Goal: Task Accomplishment & Management: Manage account settings

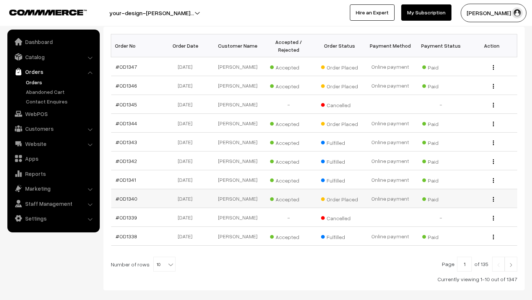
scroll to position [118, 0]
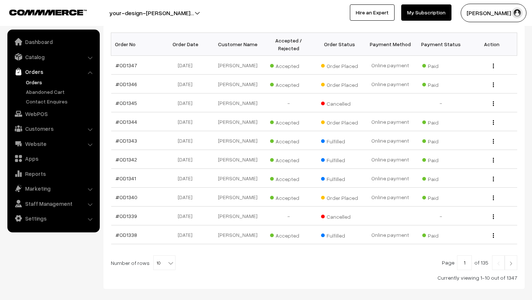
click at [513, 265] on img at bounding box center [511, 263] width 7 height 4
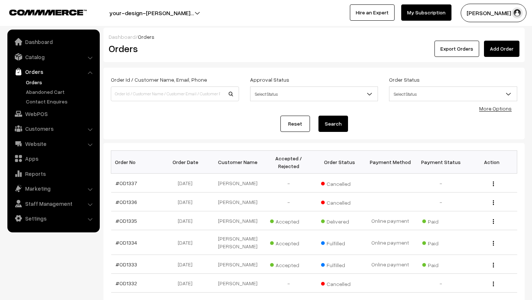
drag, startPoint x: 0, startPoint y: 0, endPoint x: 532, endPoint y: 240, distance: 583.4
click at [513, 265] on td "View" at bounding box center [492, 264] width 51 height 19
click at [490, 14] on button "Lokesh N.P" at bounding box center [494, 13] width 66 height 18
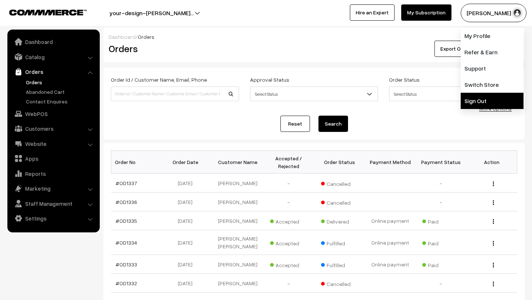
click at [487, 100] on link "Sign Out" at bounding box center [492, 101] width 63 height 16
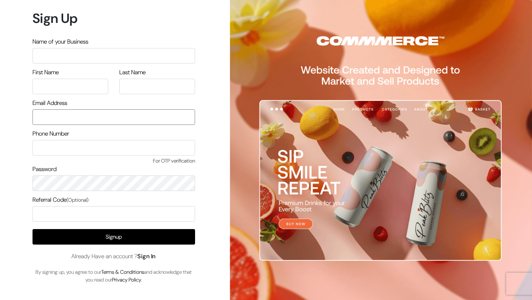
type input "[PERSON_NAME][EMAIL_ADDRESS][DOMAIN_NAME]"
click at [156, 255] on link "Sign In" at bounding box center [147, 256] width 18 height 8
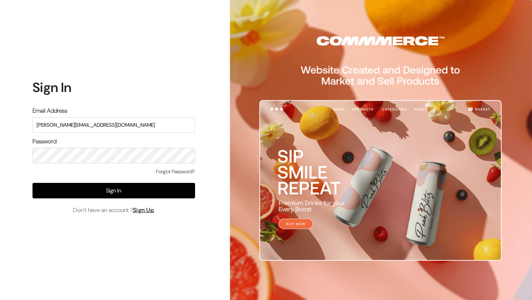
click at [109, 128] on input "lokesh@yourdesignstore.in" at bounding box center [114, 125] width 163 height 16
type input "mk@yourdesignstore.in"
click at [100, 199] on div "Forgot Password? Sign In Don’t have an account ? Sign Up" at bounding box center [114, 191] width 163 height 47
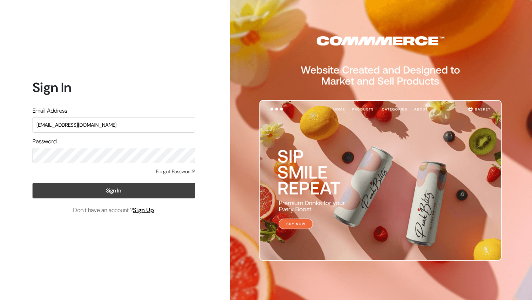
click at [100, 194] on button "Sign In" at bounding box center [114, 191] width 163 height 16
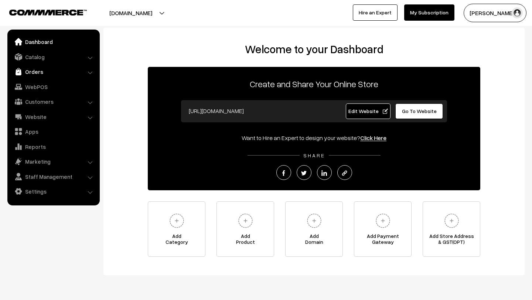
click at [41, 69] on link "Orders" at bounding box center [53, 71] width 88 height 13
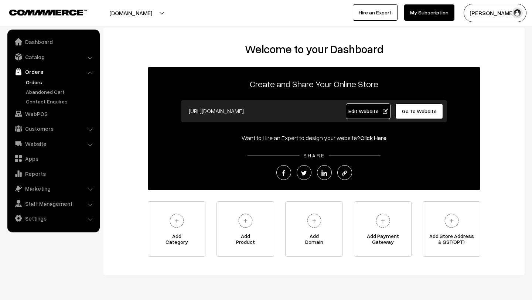
click at [40, 79] on link "Orders" at bounding box center [60, 82] width 73 height 8
